Goal: Transaction & Acquisition: Purchase product/service

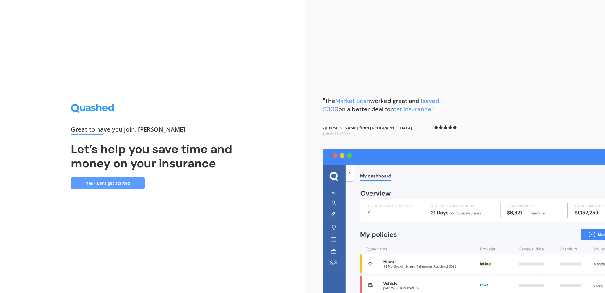
click at [114, 182] on link "Yes - Let’s get started" at bounding box center [108, 183] width 74 height 12
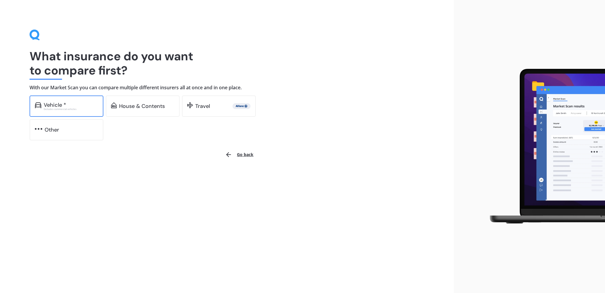
click at [76, 107] on div "Vehicle *" at bounding box center [71, 105] width 54 height 6
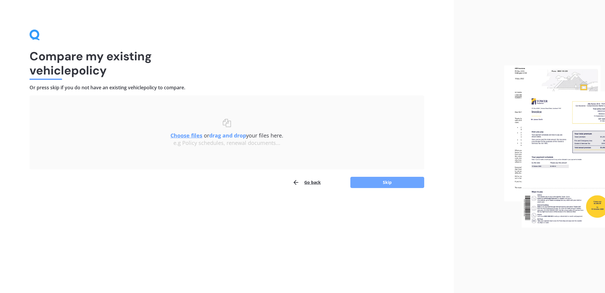
click at [377, 179] on button "Skip" at bounding box center [387, 182] width 74 height 11
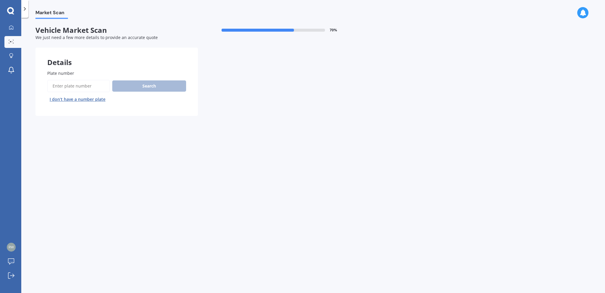
click at [59, 84] on input "Plate number" at bounding box center [78, 86] width 63 height 12
type input "S2O8O"
click at [147, 84] on button "Search" at bounding box center [149, 85] width 74 height 11
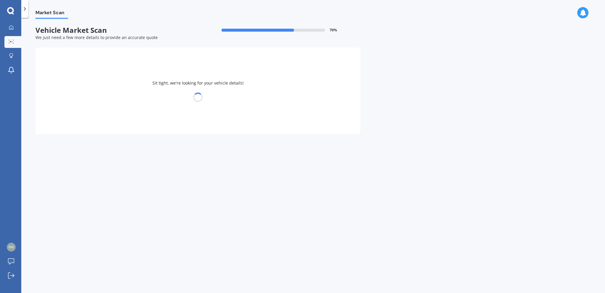
select select "HONDA"
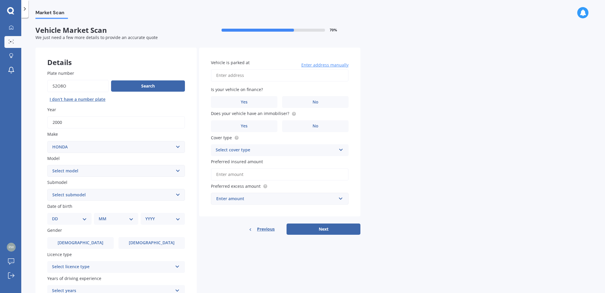
click at [178, 169] on select "Select model Accord Acty Acura Airwave Ascot Avancier Beat Capa City Civic Conc…" at bounding box center [116, 171] width 138 height 12
select select "S2000 ROADSTER"
click at [47, 165] on select "Select model Accord Acty Acura Airwave Ascot Avancier Beat Capa City Civic Conc…" at bounding box center [116, 171] width 138 height 12
click at [177, 194] on select "Select submodel (All)" at bounding box center [116, 195] width 138 height 12
select select "(ALL)"
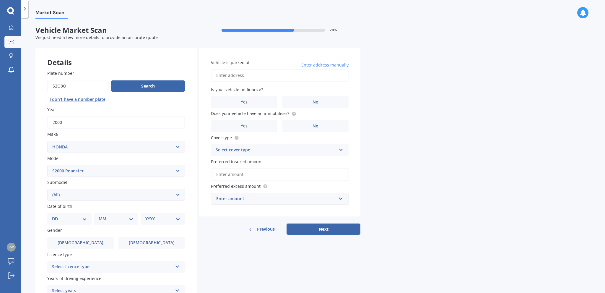
click at [47, 189] on select "Select submodel (All)" at bounding box center [116, 195] width 138 height 12
click at [85, 218] on select "DD 01 02 03 04 05 06 07 08 09 10 11 12 13 14 15 16 17 18 19 20 21 22 23 24 25 2…" at bounding box center [69, 218] width 35 height 6
select select "22"
click at [57, 215] on select "DD 01 02 03 04 05 06 07 08 09 10 11 12 13 14 15 16 17 18 19 20 21 22 23 24 25 2…" at bounding box center [69, 218] width 35 height 6
click at [130, 219] on select "MM 01 02 03 04 05 06 07 08 09 10 11 12" at bounding box center [117, 218] width 32 height 6
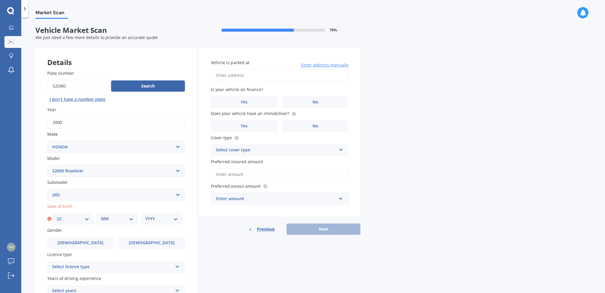
select select "04"
click at [101, 215] on select "MM 01 02 03 04 05 06 07 08 09 10 11 12" at bounding box center [117, 218] width 32 height 6
click at [176, 219] on select "YYYY 2025 2024 2023 2022 2021 2020 2019 2018 2017 2016 2015 2014 2013 2012 2011…" at bounding box center [161, 218] width 32 height 6
select select "1955"
click at [145, 215] on select "YYYY 2025 2024 2023 2022 2021 2020 2019 2018 2017 2016 2015 2014 2013 2012 2011…" at bounding box center [161, 218] width 32 height 6
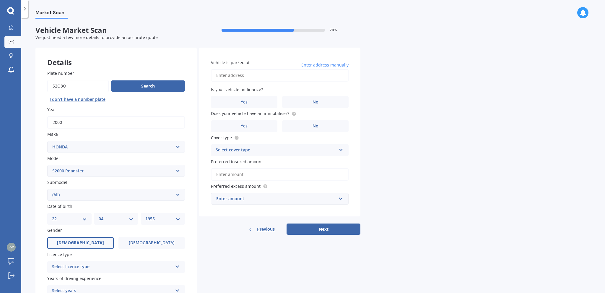
click at [91, 241] on label "Male" at bounding box center [80, 243] width 66 height 12
click at [0, 0] on input "Male" at bounding box center [0, 0] width 0 height 0
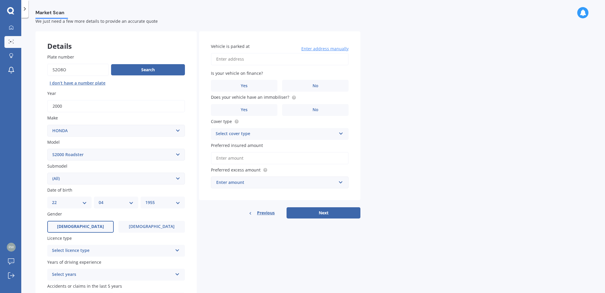
scroll to position [30, 0]
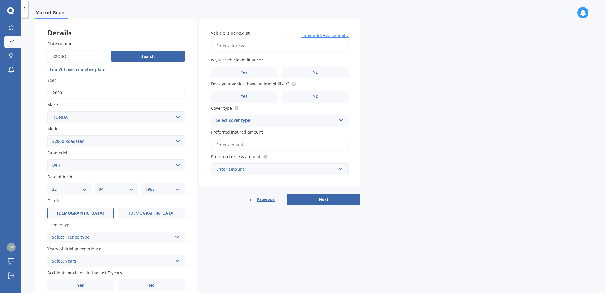
click at [177, 235] on icon at bounding box center [177, 236] width 5 height 4
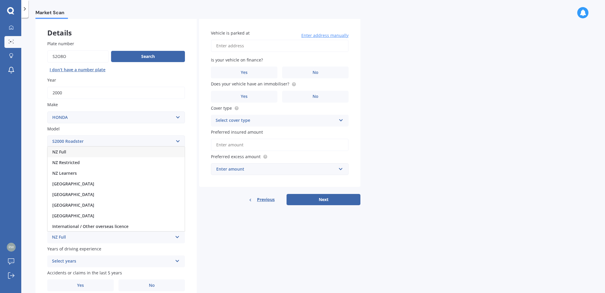
click at [84, 152] on div "NZ Full" at bounding box center [116, 151] width 137 height 11
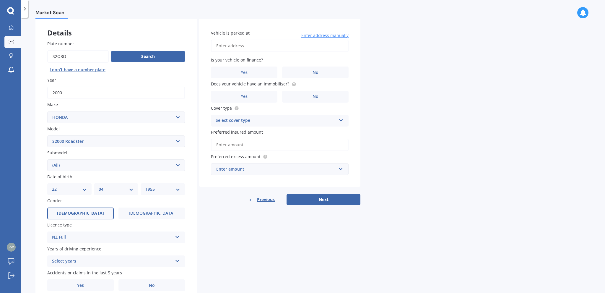
click at [178, 261] on icon at bounding box center [177, 259] width 5 height 4
click at [109, 208] on div "5 or more years" at bounding box center [116, 207] width 137 height 11
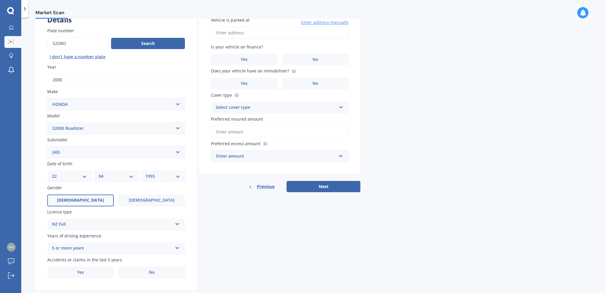
scroll to position [55, 0]
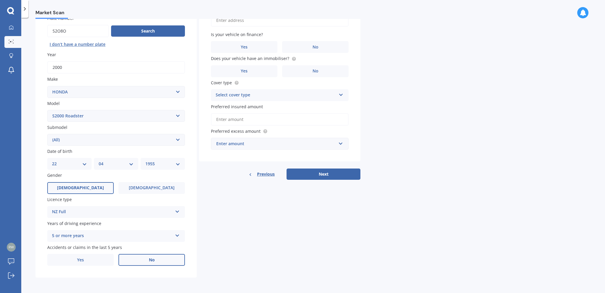
click at [151, 260] on span "No" at bounding box center [152, 259] width 6 height 5
click at [0, 0] on input "No" at bounding box center [0, 0] width 0 height 0
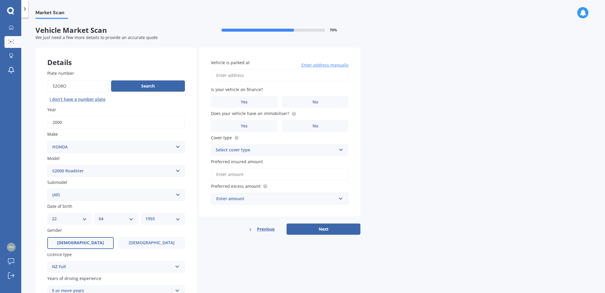
click at [231, 75] on input "Vehicle is parked at" at bounding box center [280, 75] width 138 height 12
type input "472 Wainui South Road WhakamaramaTauranga 3180"
click at [311, 102] on label "No" at bounding box center [315, 102] width 66 height 12
click at [0, 0] on input "No" at bounding box center [0, 0] width 0 height 0
click at [252, 125] on label "Yes" at bounding box center [244, 126] width 66 height 12
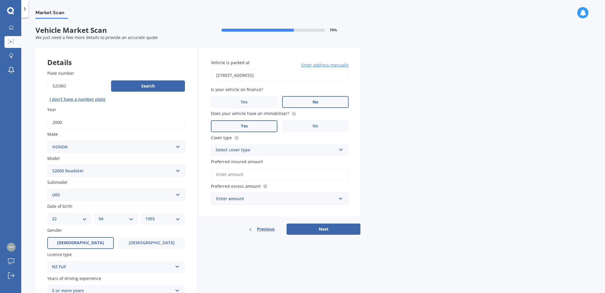
click at [0, 0] on input "Yes" at bounding box center [0, 0] width 0 height 0
click at [341, 148] on icon at bounding box center [340, 148] width 5 height 4
click at [255, 160] on div "Comprehensive" at bounding box center [279, 161] width 137 height 11
click at [260, 176] on input "Preferred insured amount" at bounding box center [280, 174] width 138 height 12
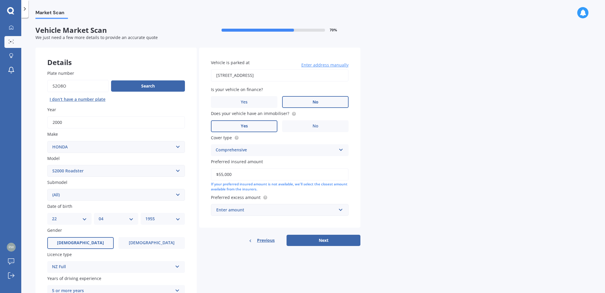
type input "$55,000"
click at [294, 208] on div "Enter amount" at bounding box center [276, 209] width 120 height 6
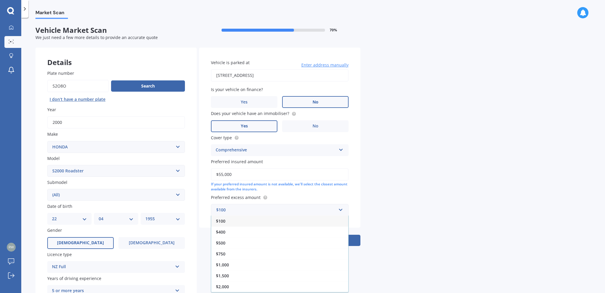
click at [271, 241] on div "$500" at bounding box center [279, 242] width 137 height 11
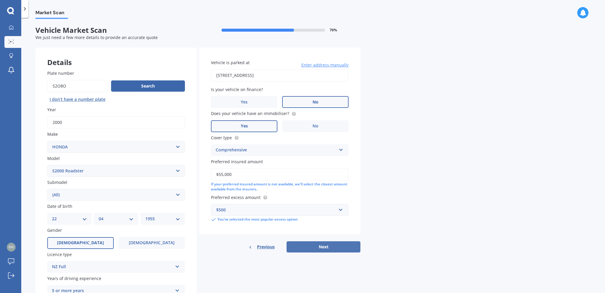
click at [325, 245] on button "Next" at bounding box center [323, 246] width 74 height 11
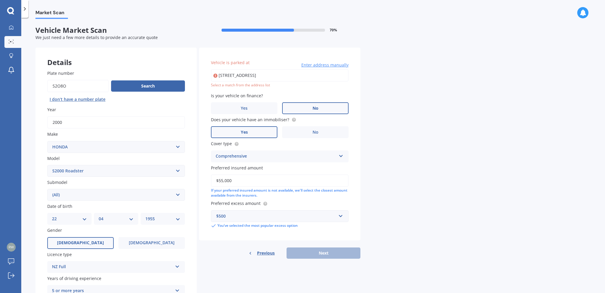
click at [293, 74] on input "472 Wainui South Road WhakamaramaTauranga 3180" at bounding box center [280, 75] width 138 height 12
type input "472 Wainui South Road, Whakamārama 3180"
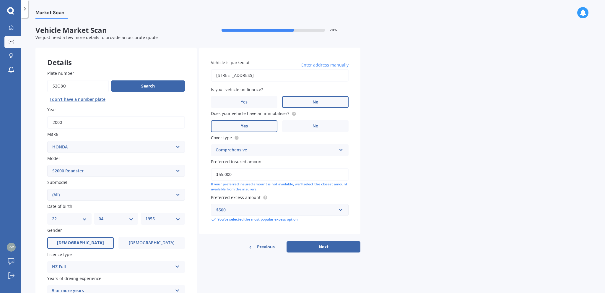
click at [322, 244] on button "Next" at bounding box center [323, 246] width 74 height 11
select select "22"
select select "04"
select select "1955"
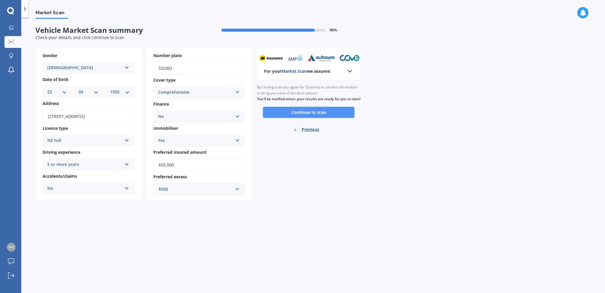
click at [320, 116] on button "Continue to scan" at bounding box center [309, 112] width 92 height 11
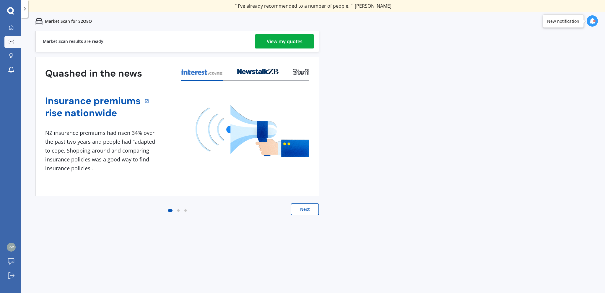
click at [295, 39] on div "View my quotes" at bounding box center [285, 41] width 36 height 14
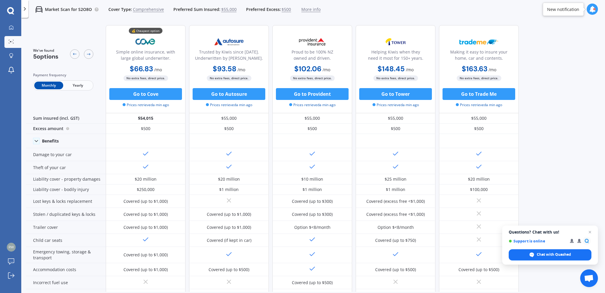
click at [79, 85] on span "Yearly" at bounding box center [77, 85] width 29 height 8
click at [590, 230] on span "Open chat" at bounding box center [589, 231] width 7 height 7
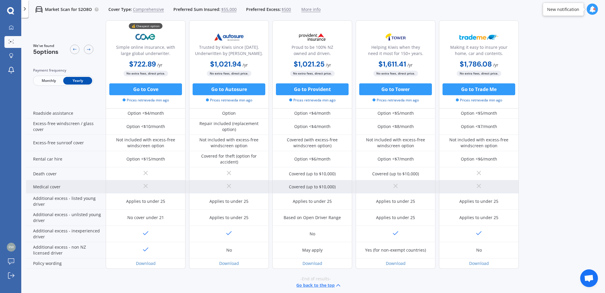
scroll to position [215, 0]
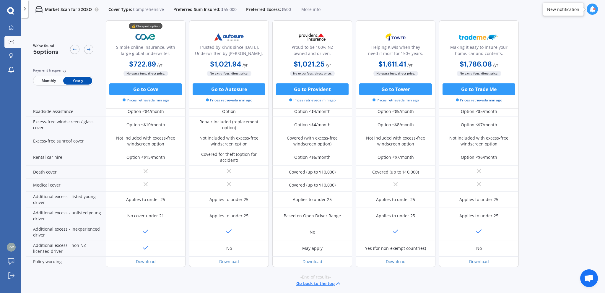
click at [321, 280] on button "Go back to the top" at bounding box center [318, 283] width 45 height 7
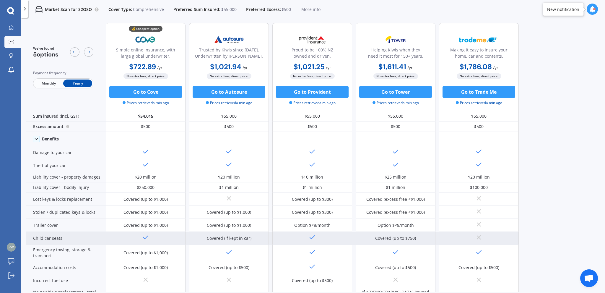
scroll to position [0, 0]
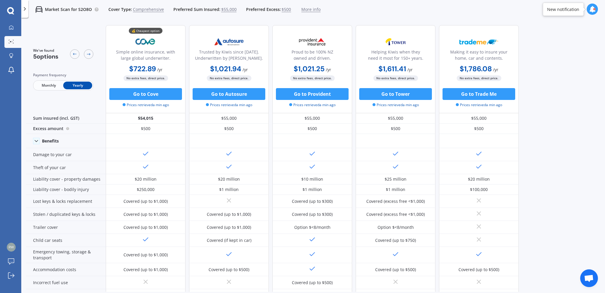
click at [24, 8] on icon at bounding box center [25, 9] width 6 height 6
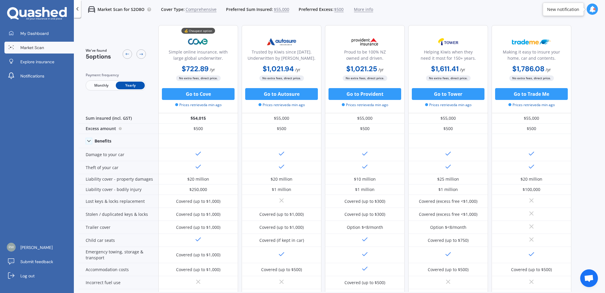
click at [35, 46] on span "Market Scan" at bounding box center [32, 48] width 24 height 6
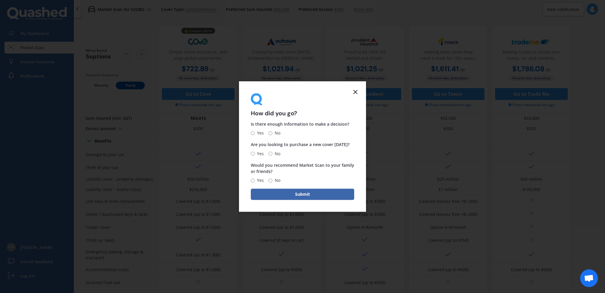
click at [253, 133] on input "Yes" at bounding box center [253, 133] width 4 height 4
radio input "true"
click at [271, 152] on input "No" at bounding box center [270, 153] width 4 height 4
radio input "true"
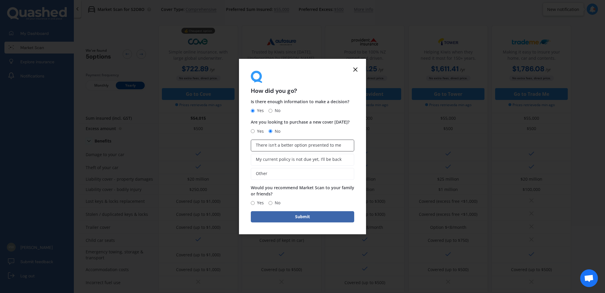
click at [305, 144] on span "There isn’t a better option presented to me" at bounding box center [298, 145] width 85 height 5
click at [0, 0] on input "There isn’t a better option presented to me" at bounding box center [0, 0] width 0 height 0
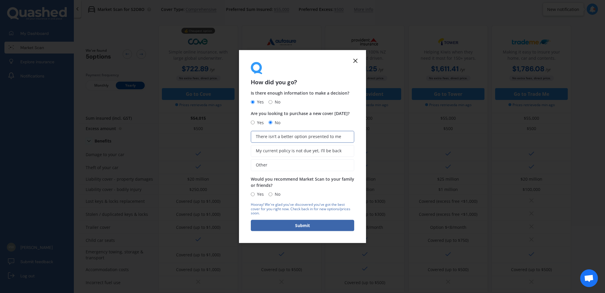
click at [254, 193] on label "Yes" at bounding box center [257, 193] width 13 height 7
click at [254, 193] on input "Yes" at bounding box center [253, 194] width 4 height 4
radio input "true"
click at [301, 223] on button "Submit" at bounding box center [302, 225] width 103 height 11
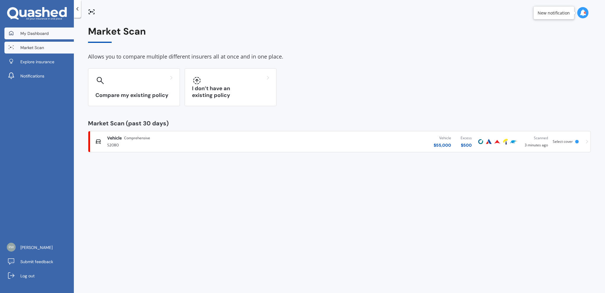
click at [42, 31] on span "My Dashboard" at bounding box center [34, 33] width 28 height 6
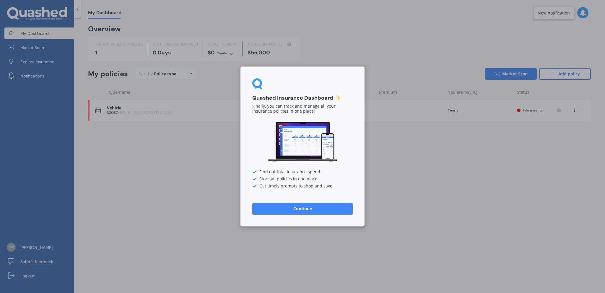
click at [295, 207] on button "Continue" at bounding box center [302, 209] width 100 height 12
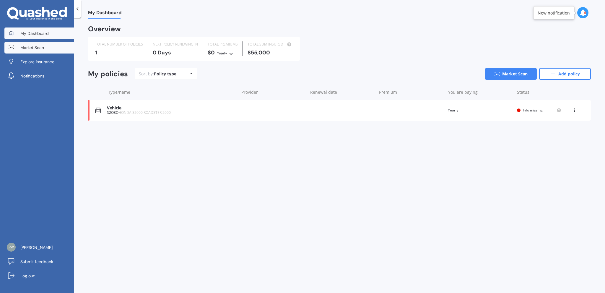
click at [35, 47] on span "Market Scan" at bounding box center [32, 48] width 24 height 6
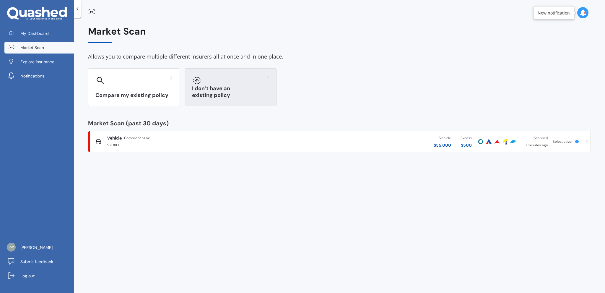
click at [229, 85] on div "I don’t have an existing policy" at bounding box center [231, 87] width 92 height 38
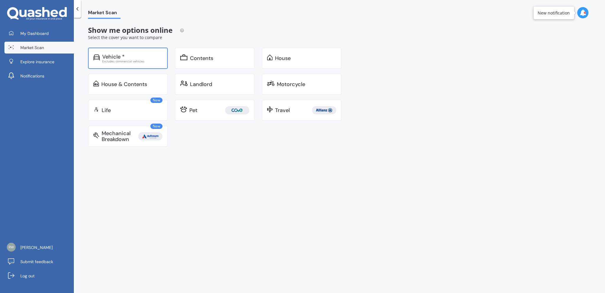
click at [122, 57] on div "Vehicle *" at bounding box center [113, 57] width 22 height 6
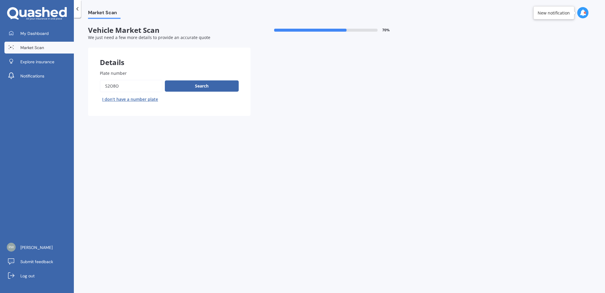
drag, startPoint x: 123, startPoint y: 84, endPoint x: 100, endPoint y: 84, distance: 23.3
click at [100, 84] on input "Plate number" at bounding box center [131, 86] width 63 height 12
type input "SVN400"
click at [204, 84] on button "Search" at bounding box center [202, 85] width 74 height 11
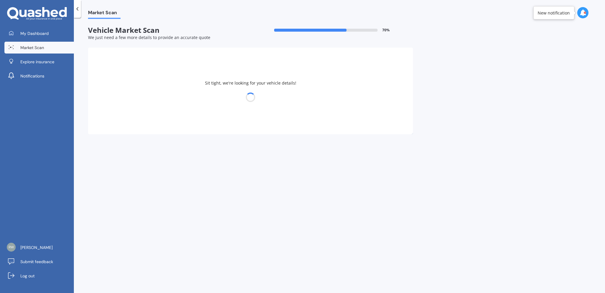
select select "FRASER"
select select "CLUBMAN"
select select "22"
select select "04"
select select "1955"
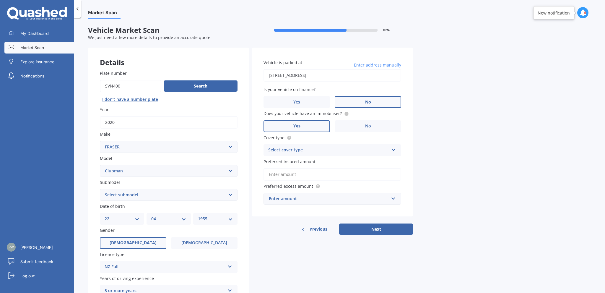
click at [229, 193] on select "Select submodel (All)" at bounding box center [169, 195] width 138 height 12
select select "(ALL)"
click at [100, 189] on select "Select submodel (All)" at bounding box center [169, 195] width 138 height 12
click at [393, 148] on icon at bounding box center [393, 148] width 5 height 4
click at [373, 161] on div "Comprehensive" at bounding box center [332, 161] width 137 height 11
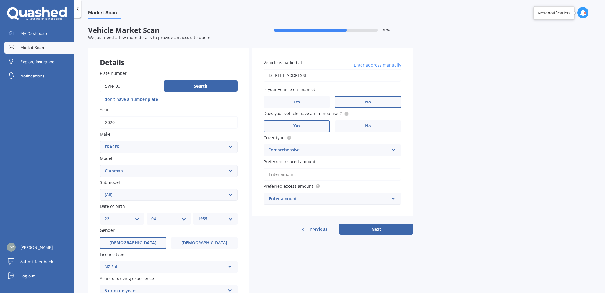
click at [360, 174] on input "Preferred insured amount" at bounding box center [332, 174] width 138 height 12
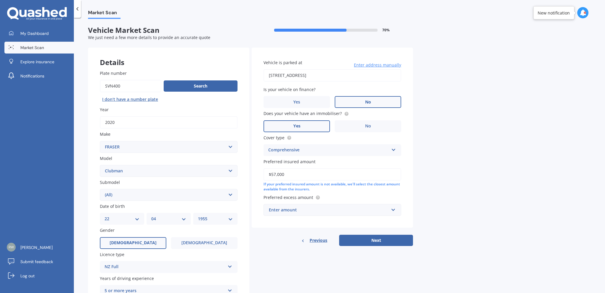
type input "$57,000"
click at [393, 209] on input "text" at bounding box center [330, 209] width 132 height 11
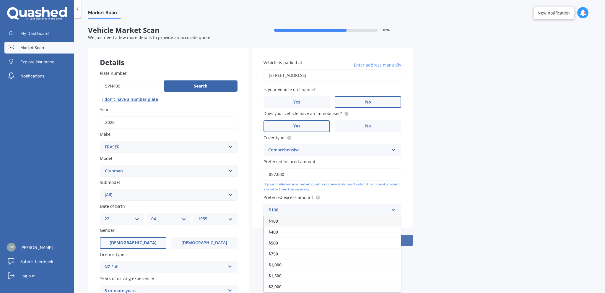
click at [367, 244] on div "$500" at bounding box center [332, 242] width 137 height 11
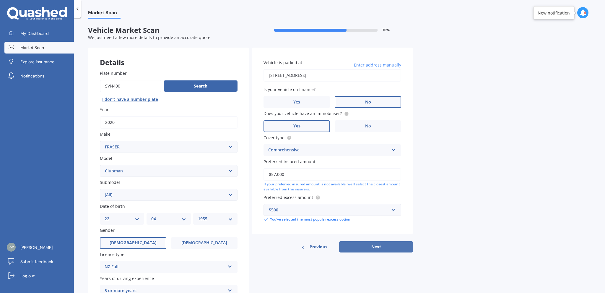
click at [375, 245] on button "Next" at bounding box center [376, 246] width 74 height 11
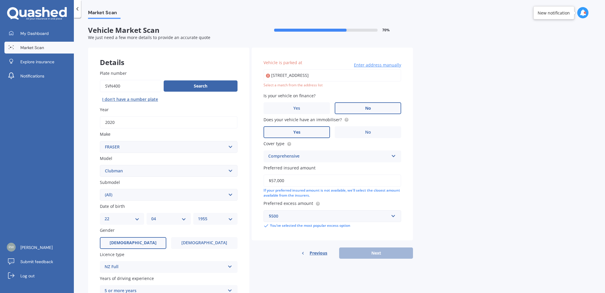
type input "472 Wainui South Road, Whakamārama 3180"
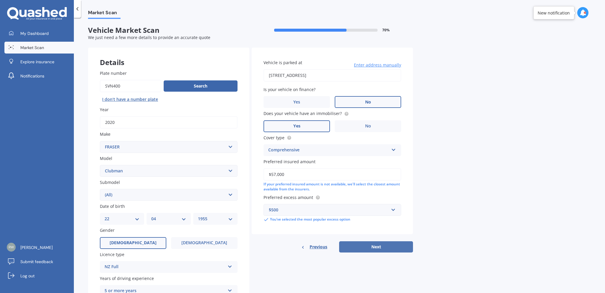
click at [376, 245] on button "Next" at bounding box center [376, 246] width 74 height 11
select select "22"
select select "04"
select select "1955"
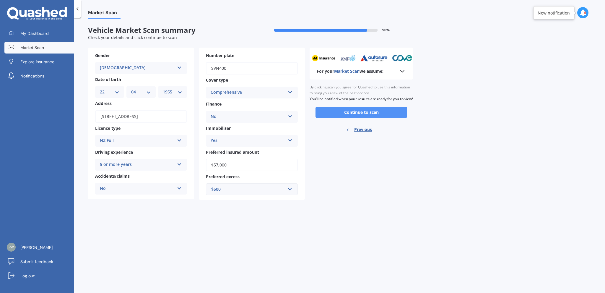
click at [376, 117] on button "Continue to scan" at bounding box center [361, 112] width 92 height 11
